Goal: Find contact information: Find contact information

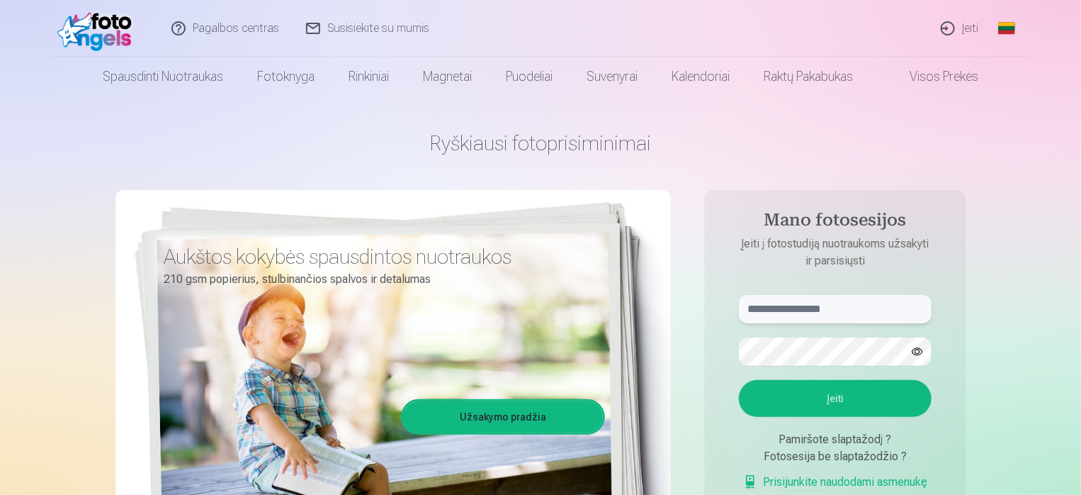
click at [751, 307] on input "text" at bounding box center [835, 309] width 193 height 28
type input "**********"
click at [827, 393] on button "Įeiti" at bounding box center [835, 398] width 193 height 37
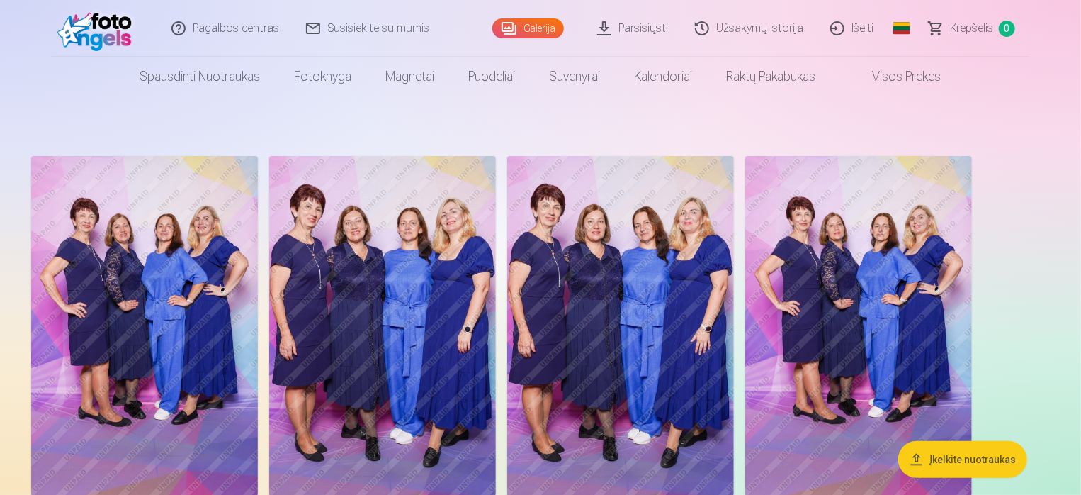
click at [629, 27] on link "Parsisiųsti" at bounding box center [634, 28] width 98 height 57
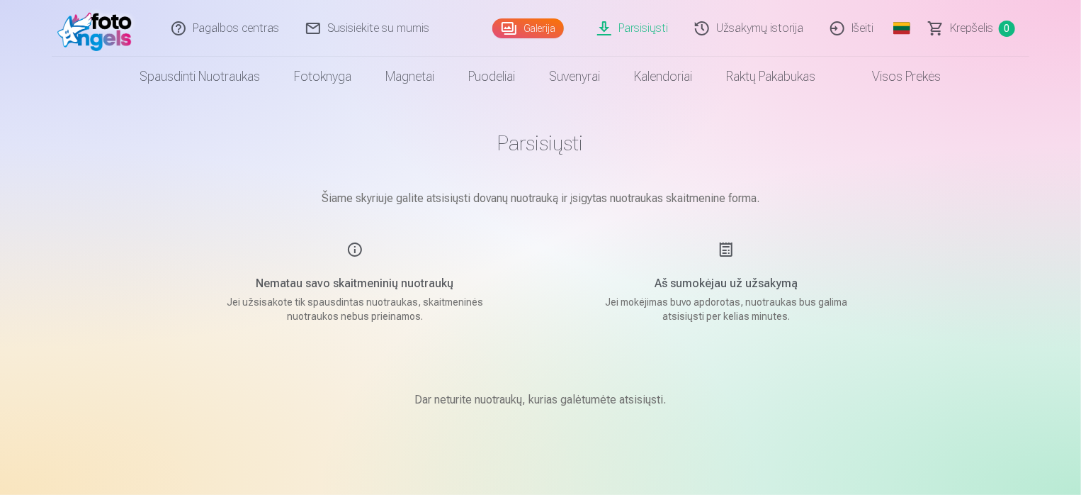
click at [535, 29] on link "Galerija" at bounding box center [529, 28] width 72 height 20
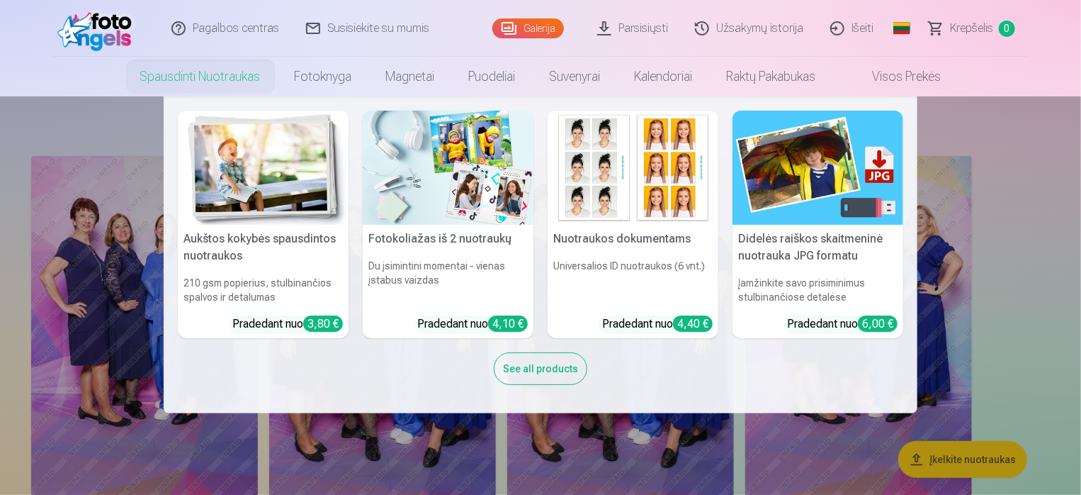
click at [552, 371] on div "See all products" at bounding box center [541, 368] width 94 height 33
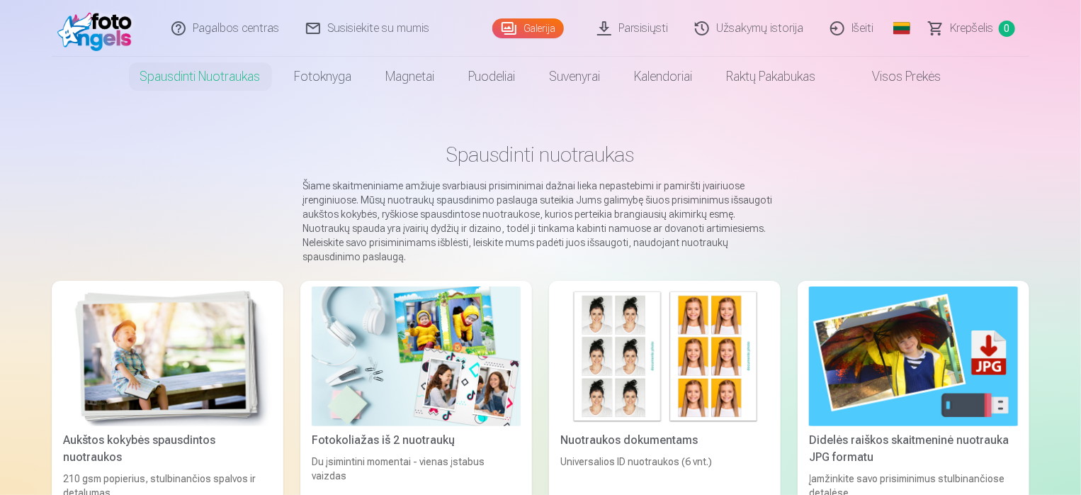
click at [555, 28] on link "Galerija" at bounding box center [529, 28] width 72 height 20
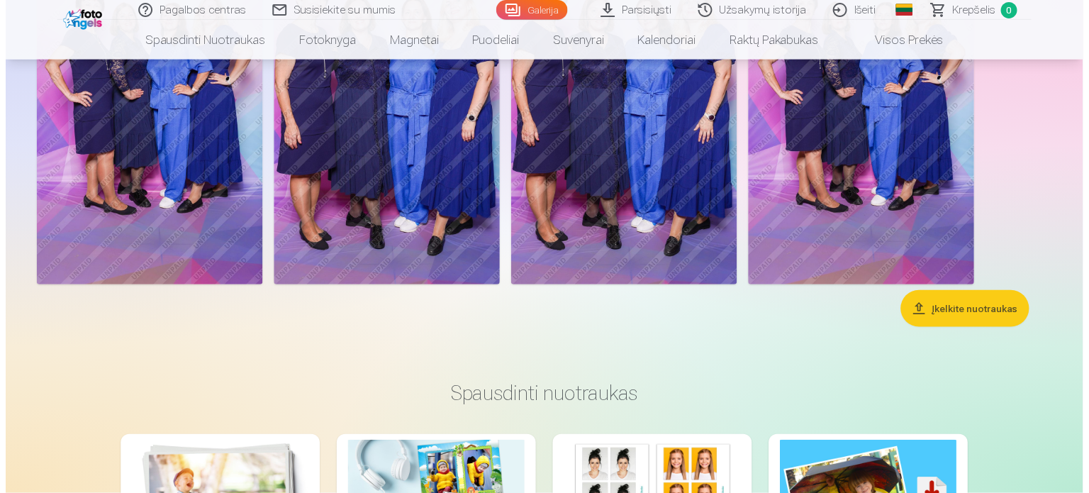
scroll to position [213, 0]
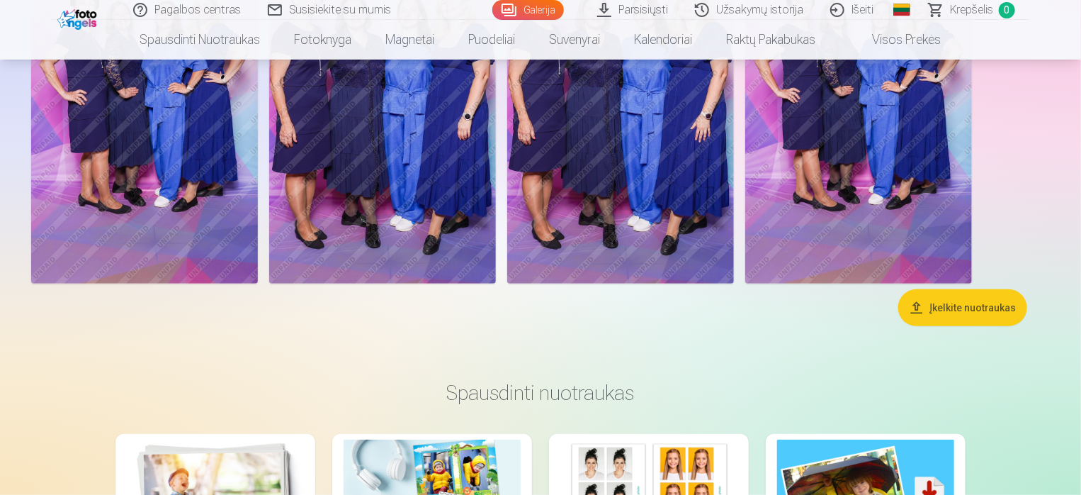
click at [193, 204] on img at bounding box center [144, 113] width 227 height 340
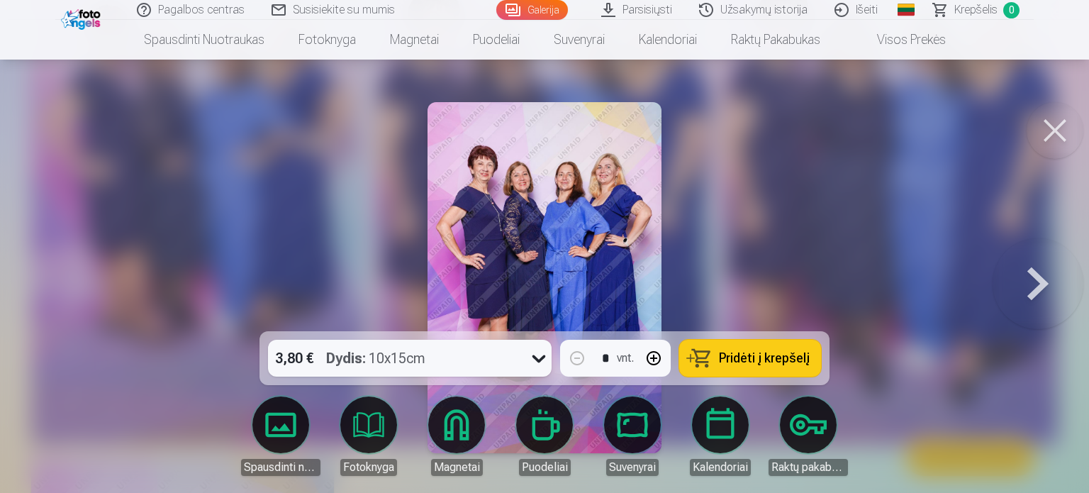
click at [335, 12] on link "Susisiekite su mumis" at bounding box center [334, 10] width 150 height 20
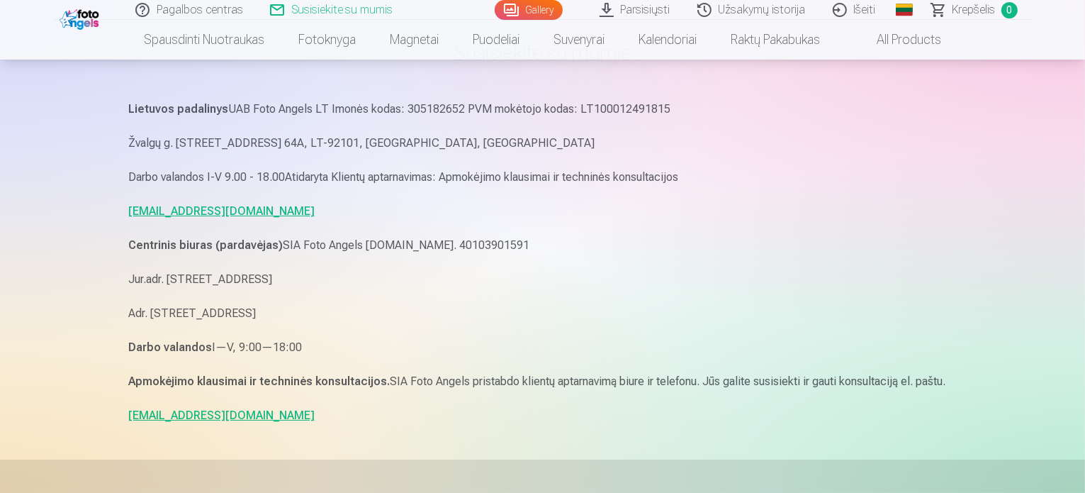
scroll to position [71, 0]
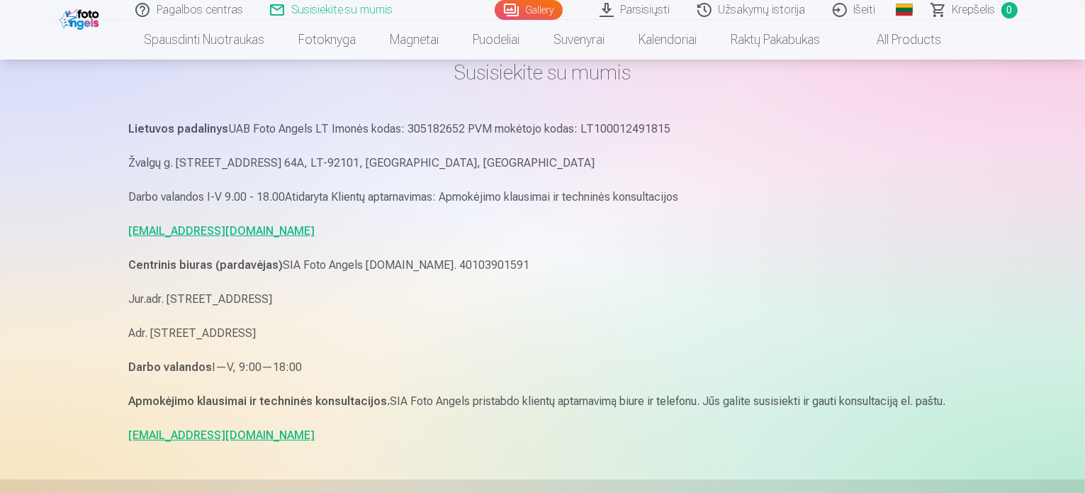
click at [175, 437] on link "info@fotoangels.lv" at bounding box center [222, 434] width 186 height 13
click at [274, 439] on p "info@fotoangels.lv" at bounding box center [543, 435] width 828 height 20
drag, startPoint x: 308, startPoint y: 229, endPoint x: 162, endPoint y: 232, distance: 146.0
click at [118, 220] on div "Susisiekite su mumis Lietuvos padalinys UAB Foto Angels LT Imonės kodas: 305182…" at bounding box center [543, 399] width 850 height 940
copy link "pagalba.fotoangels@gmail.com"
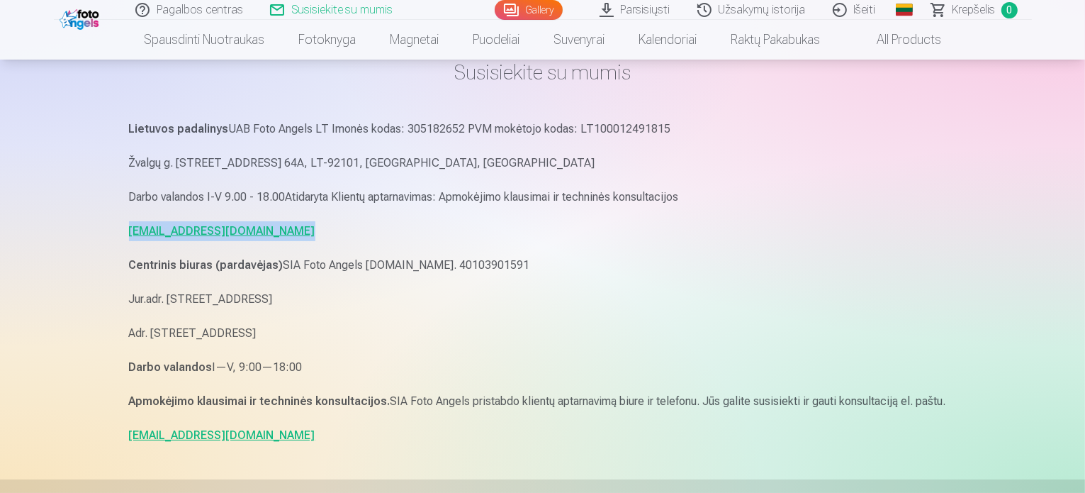
copy link "pagalba.fotoangels@gmail.com"
